Goal: Entertainment & Leisure: Browse casually

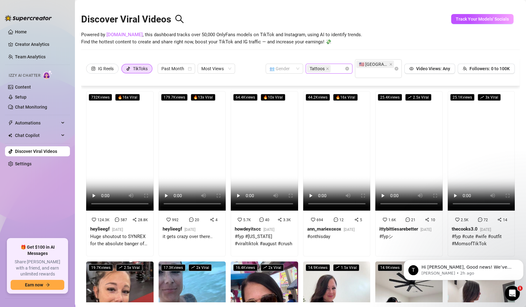
click at [311, 65] on span "Tattoos" at bounding box center [317, 68] width 15 height 7
click at [329, 67] on div "Tattoos" at bounding box center [326, 68] width 38 height 9
click at [323, 67] on span "Tattoos" at bounding box center [319, 68] width 24 height 7
click at [326, 67] on icon "close" at bounding box center [327, 68] width 3 height 3
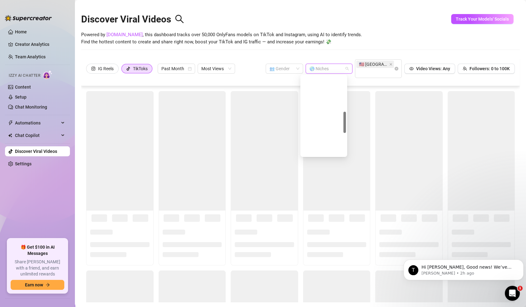
click at [336, 68] on div at bounding box center [326, 68] width 38 height 9
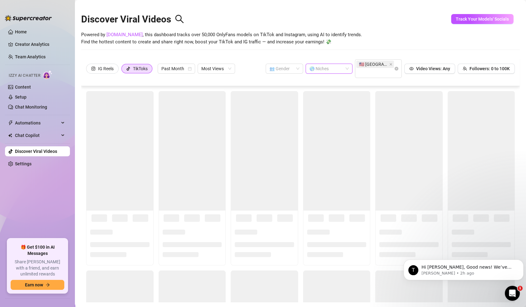
click at [324, 70] on div at bounding box center [326, 68] width 38 height 9
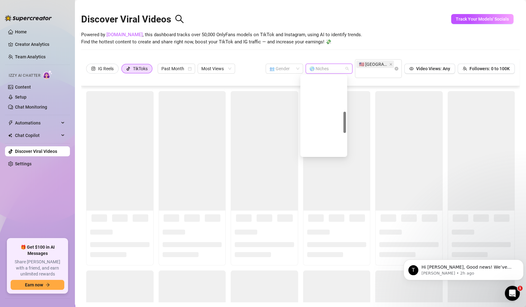
click at [321, 257] on div "Chubby" at bounding box center [323, 260] width 37 height 7
click at [342, 48] on div "Discover Viral Videos Powered by [DOMAIN_NAME] , this dashboard tracks over 50,…" at bounding box center [300, 30] width 438 height 53
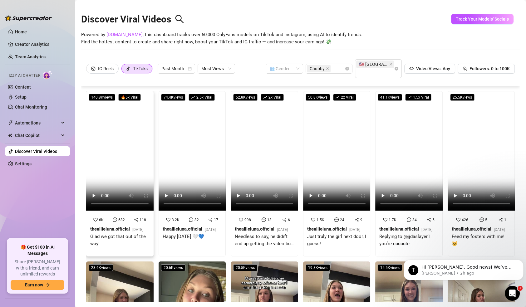
click at [121, 136] on video at bounding box center [119, 151] width 67 height 120
click at [196, 148] on video at bounding box center [192, 151] width 67 height 120
click at [255, 150] on video at bounding box center [264, 151] width 67 height 120
click at [350, 142] on video at bounding box center [336, 151] width 67 height 120
click at [408, 149] on video at bounding box center [408, 151] width 67 height 120
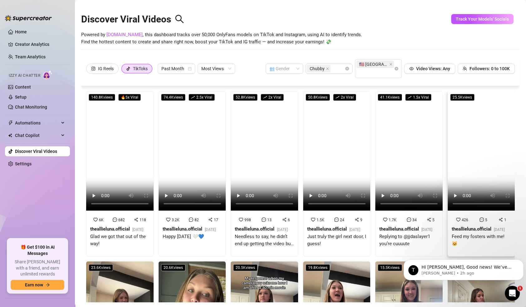
click at [472, 142] on video at bounding box center [480, 151] width 67 height 120
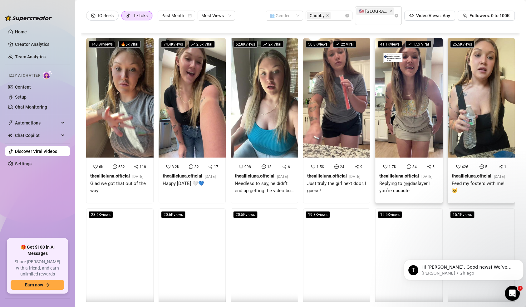
scroll to position [108, 0]
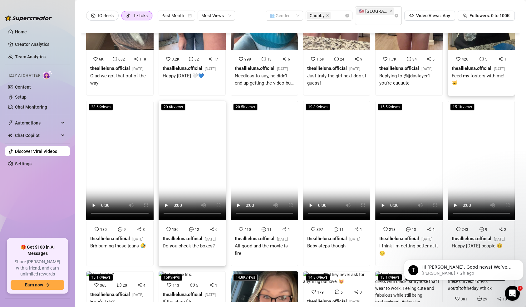
click at [203, 155] on video at bounding box center [192, 161] width 67 height 120
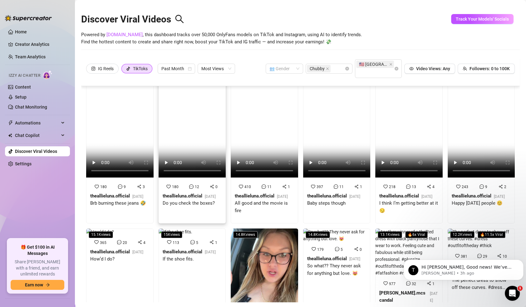
scroll to position [0, 0]
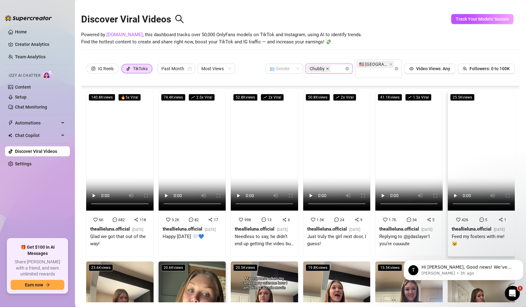
click at [326, 68] on icon "close" at bounding box center [327, 68] width 3 height 3
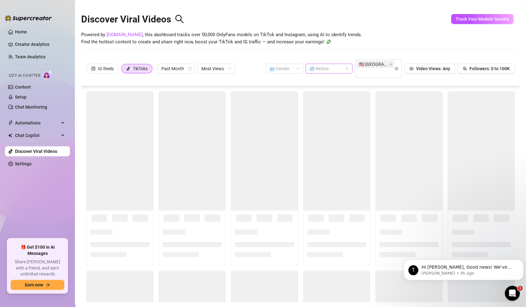
click at [328, 69] on div at bounding box center [326, 68] width 38 height 9
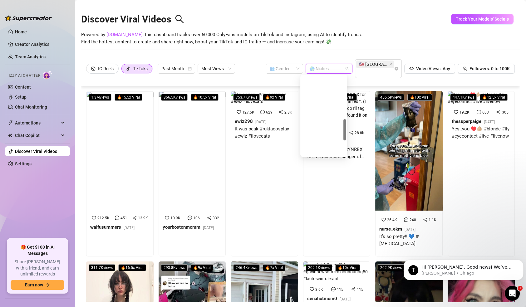
scroll to position [220, 0]
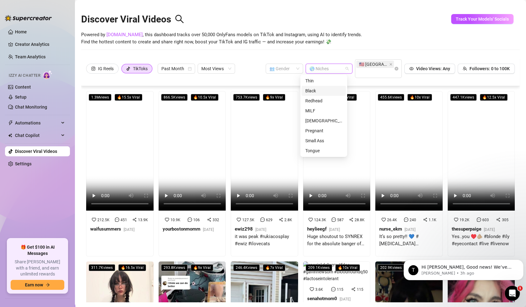
click at [354, 32] on div "Powered by [DOMAIN_NAME] , this dashboard tracks over 50,000 OnlyFans models on…" at bounding box center [300, 38] width 438 height 15
click at [370, 35] on div "Powered by [DOMAIN_NAME] , this dashboard tracks over 50,000 OnlyFans models on…" at bounding box center [300, 38] width 438 height 15
